Goal: Check status: Check status

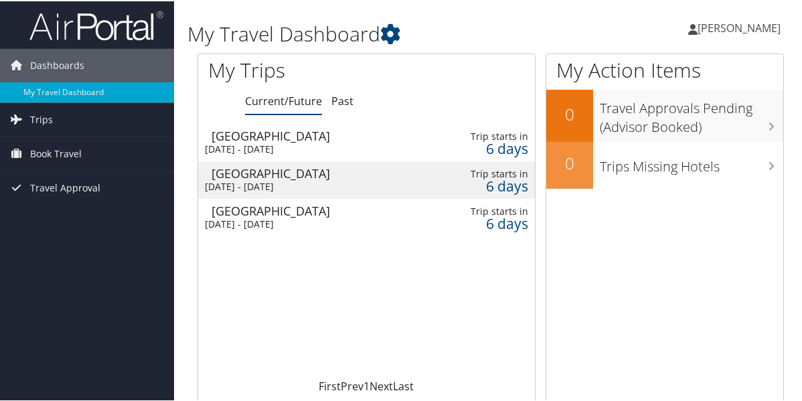
click at [492, 147] on div "6 days" at bounding box center [490, 147] width 76 height 12
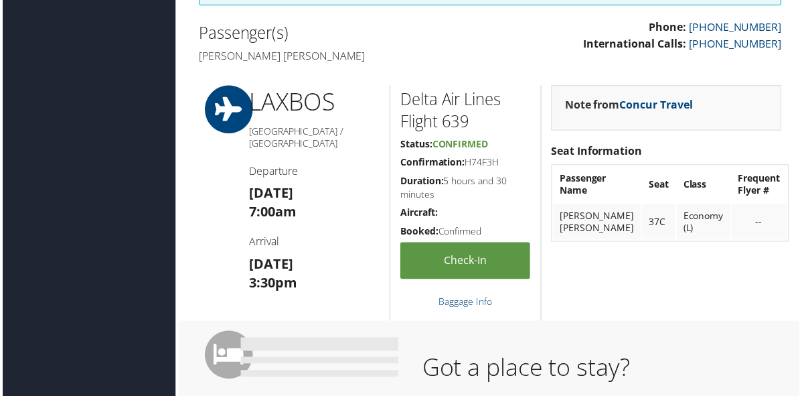
scroll to position [402, 0]
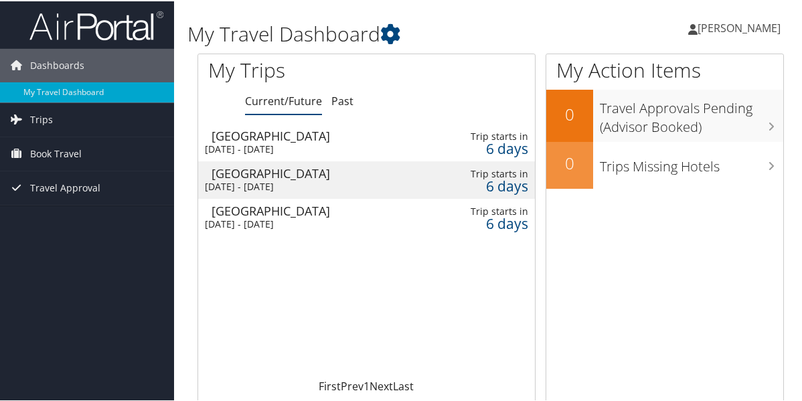
click at [500, 189] on div "6 days" at bounding box center [490, 185] width 76 height 12
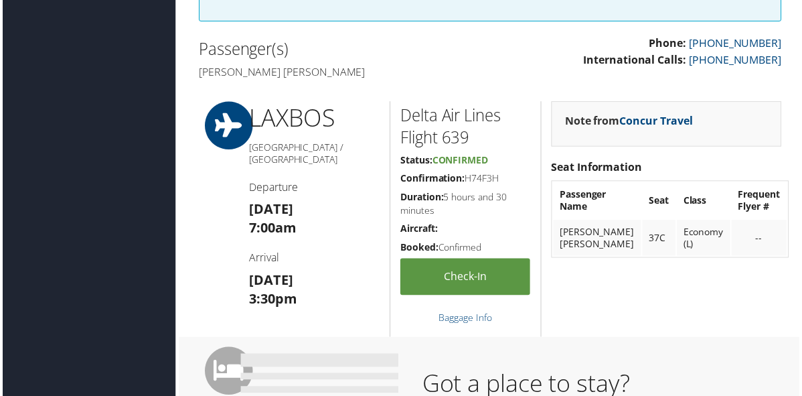
scroll to position [402, 0]
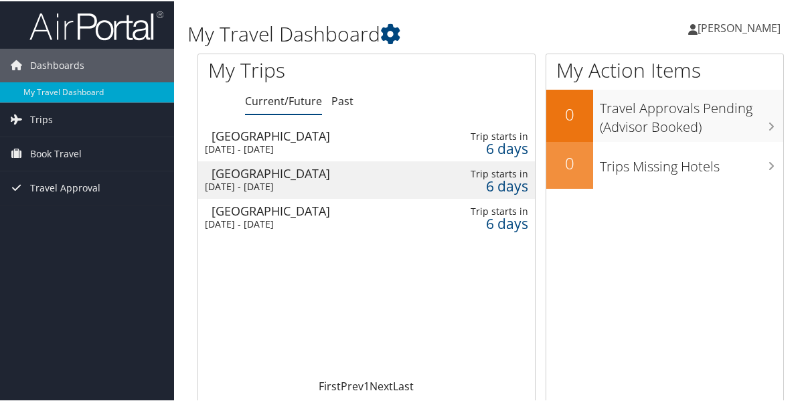
click at [489, 142] on div "6 days" at bounding box center [490, 147] width 76 height 12
click at [511, 150] on div "6 days" at bounding box center [490, 147] width 76 height 12
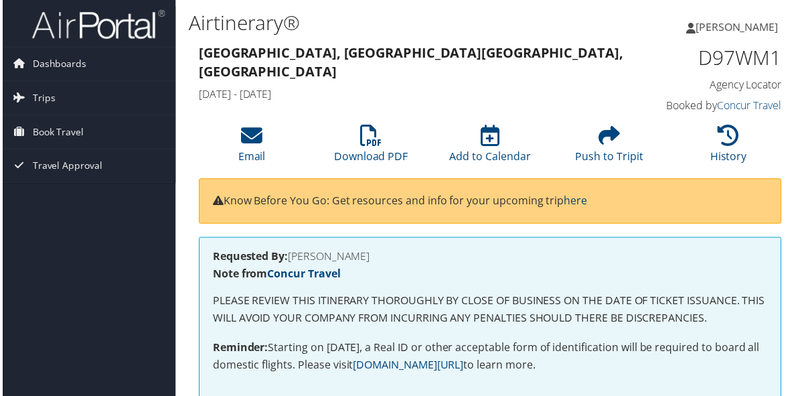
click at [786, 372] on div "Requested By: TIFFANY WITHERSPOON Note from Concur Travel PLEASE REVIEW THIS IT…" at bounding box center [490, 327] width 607 height 178
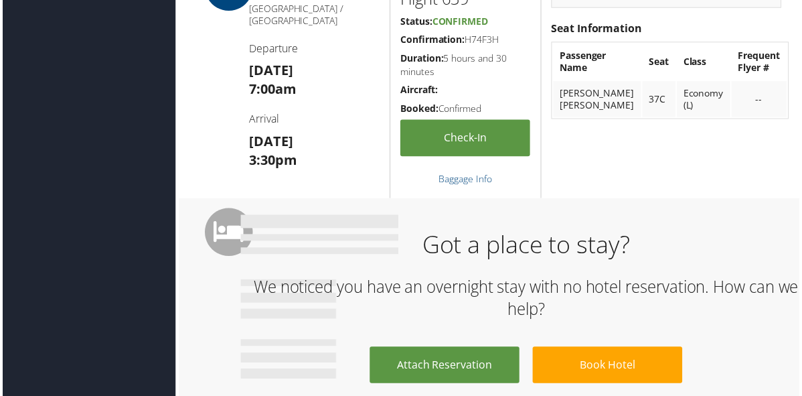
scroll to position [562, 0]
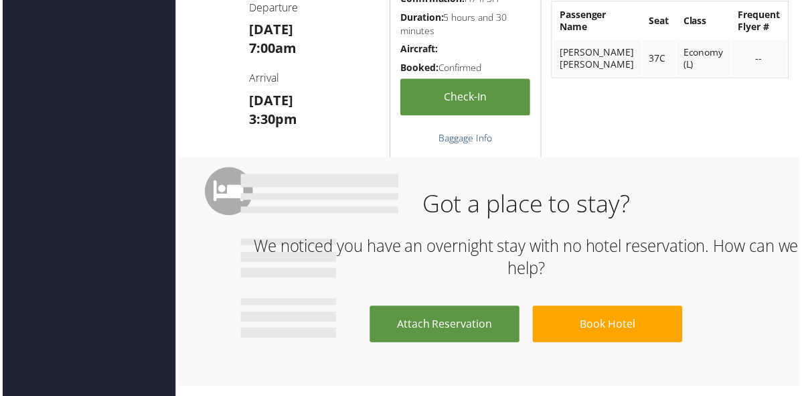
click at [459, 137] on link "Baggage Info" at bounding box center [466, 138] width 54 height 13
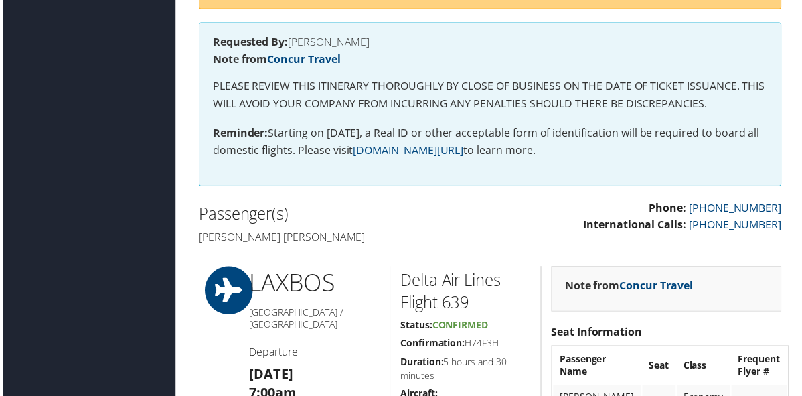
scroll to position [0, 0]
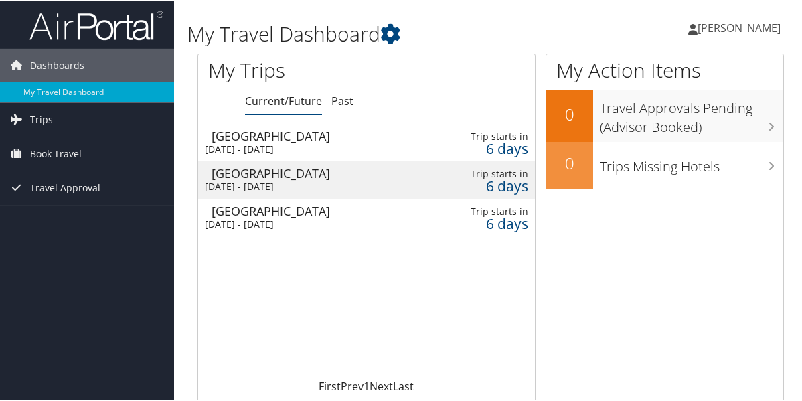
click at [301, 193] on td "Boston Wed 8 Oct 2025 - Sat 11 Oct 2025" at bounding box center [304, 178] width 213 height 37
click at [400, 220] on div "[DATE] - [DATE]" at bounding box center [305, 223] width 200 height 12
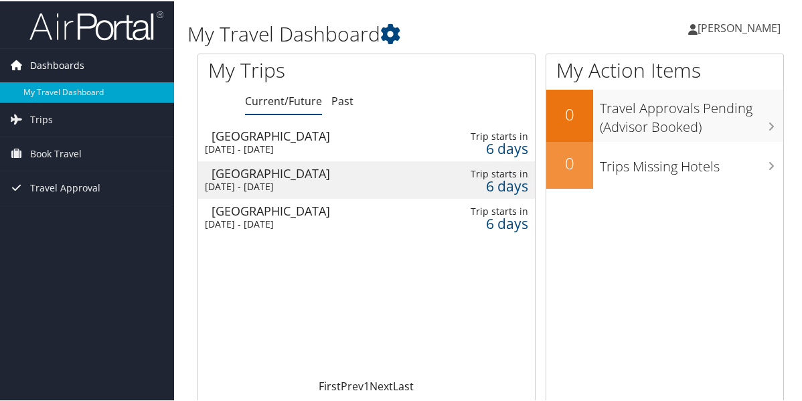
click at [62, 70] on span "Dashboards" at bounding box center [57, 64] width 54 height 33
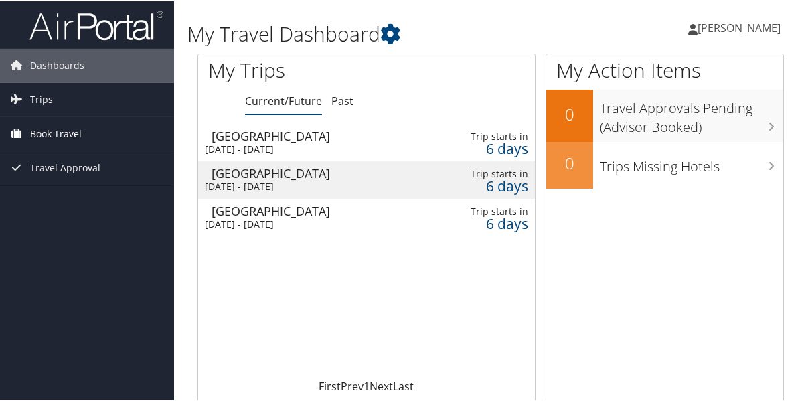
click at [56, 136] on span "Book Travel" at bounding box center [56, 132] width 52 height 33
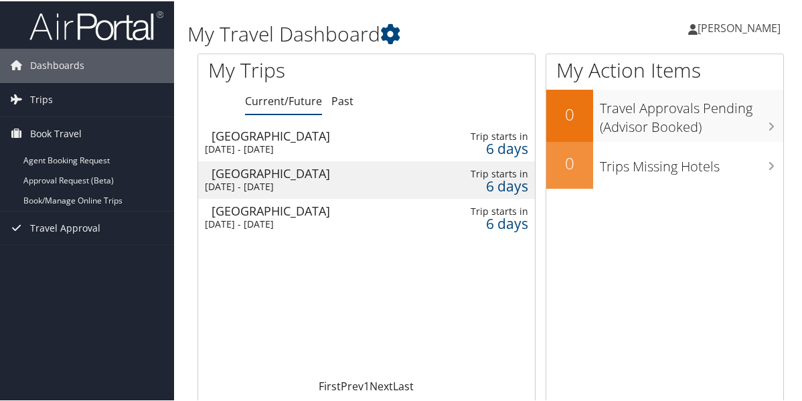
click at [121, 22] on img at bounding box center [96, 24] width 134 height 31
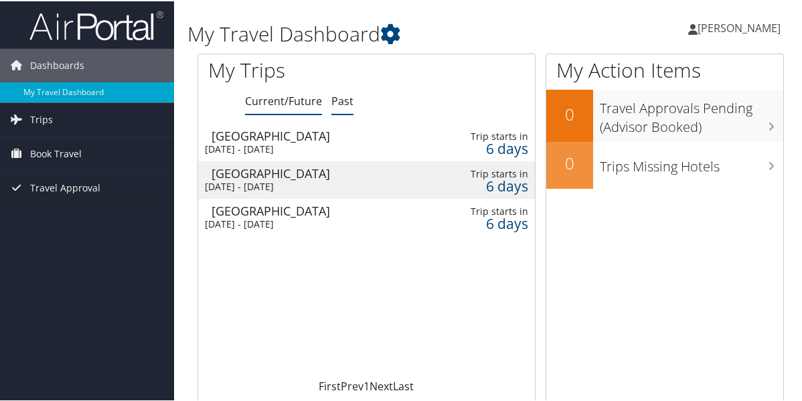
click at [341, 102] on link "Past" at bounding box center [342, 99] width 22 height 15
